Goal: Transaction & Acquisition: Purchase product/service

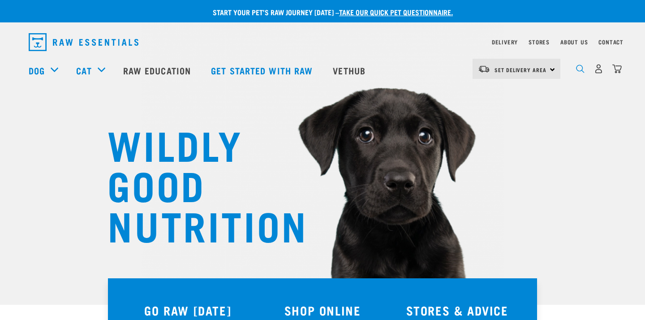
click at [578, 72] on img "dropdown navigation" at bounding box center [580, 69] width 9 height 9
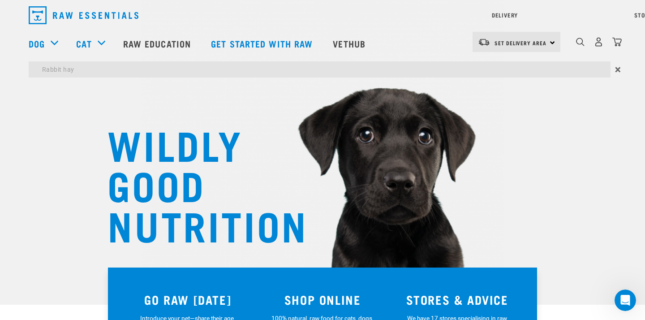
click at [457, 71] on input "Rabbit hay" at bounding box center [320, 69] width 582 height 16
drag, startPoint x: 457, startPoint y: 71, endPoint x: 32, endPoint y: 72, distance: 424.3
click at [32, 72] on input "Rabbit hay" at bounding box center [320, 69] width 582 height 16
type input "hay"
click at [339, 65] on input "hay" at bounding box center [320, 69] width 582 height 16
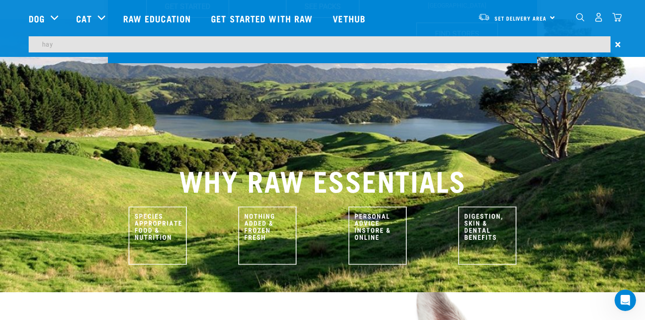
scroll to position [376, 0]
